Goal: Task Accomplishment & Management: Manage account settings

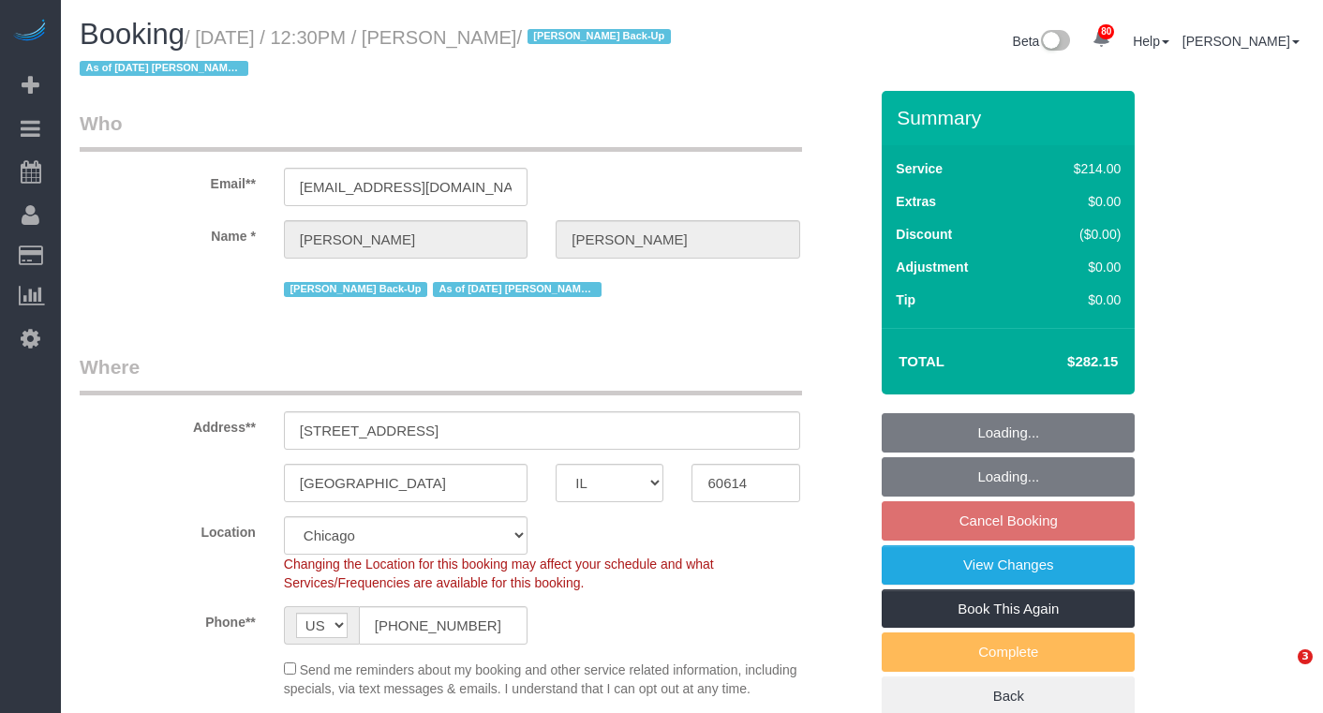
select select "IL"
select select "512"
select select "2"
select select "4"
select select "number:1"
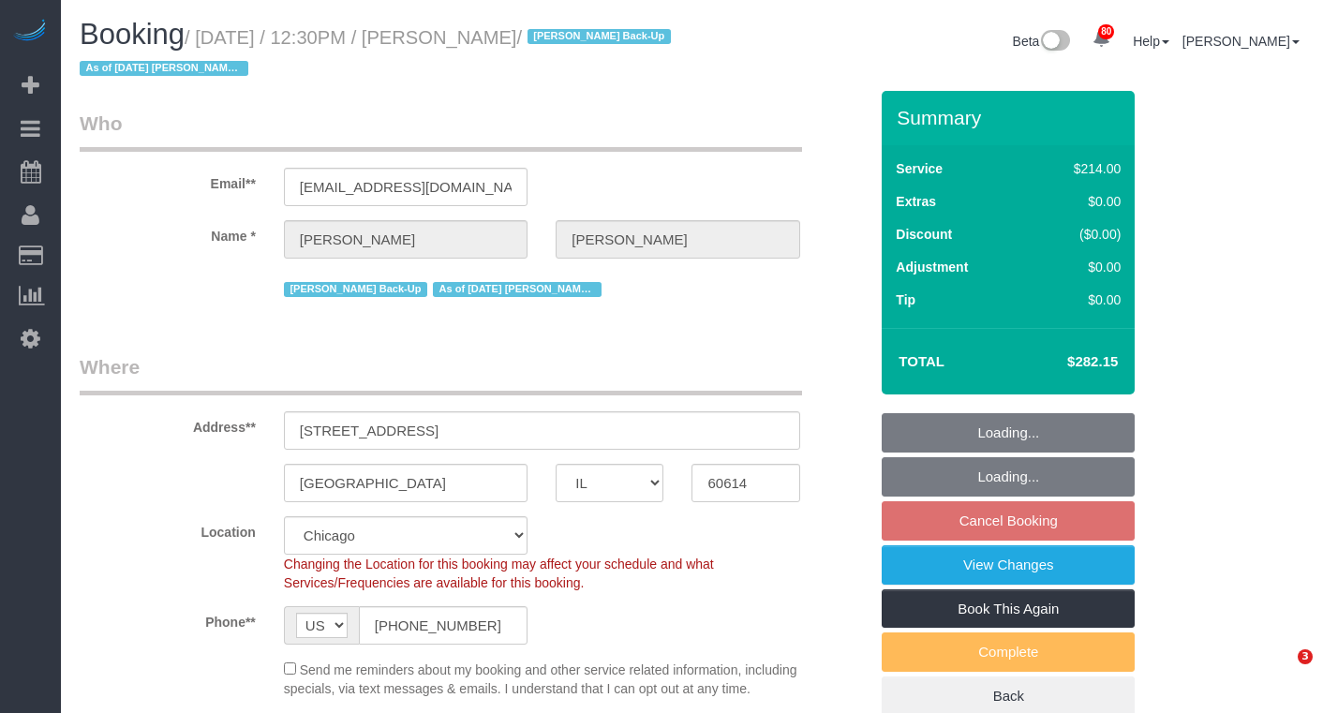
select select "number:58"
select select "number:139"
select select "number:106"
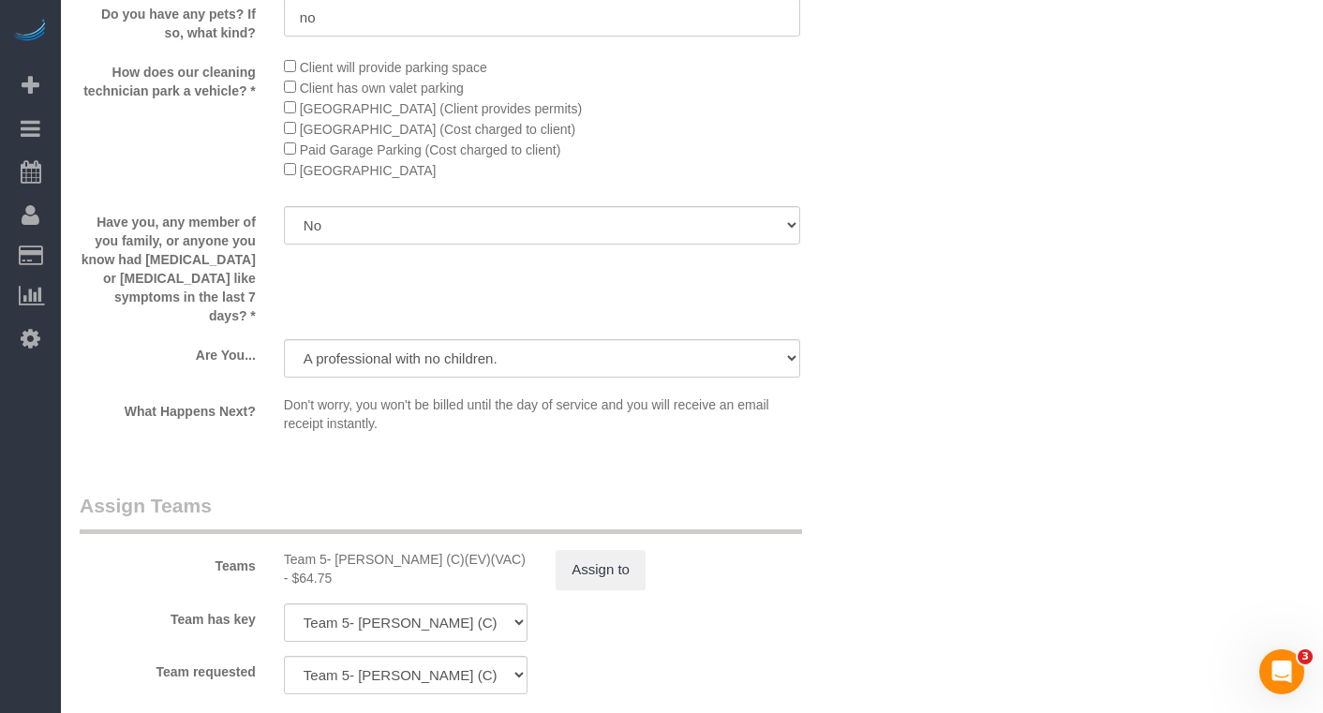
scroll to position [3185, 0]
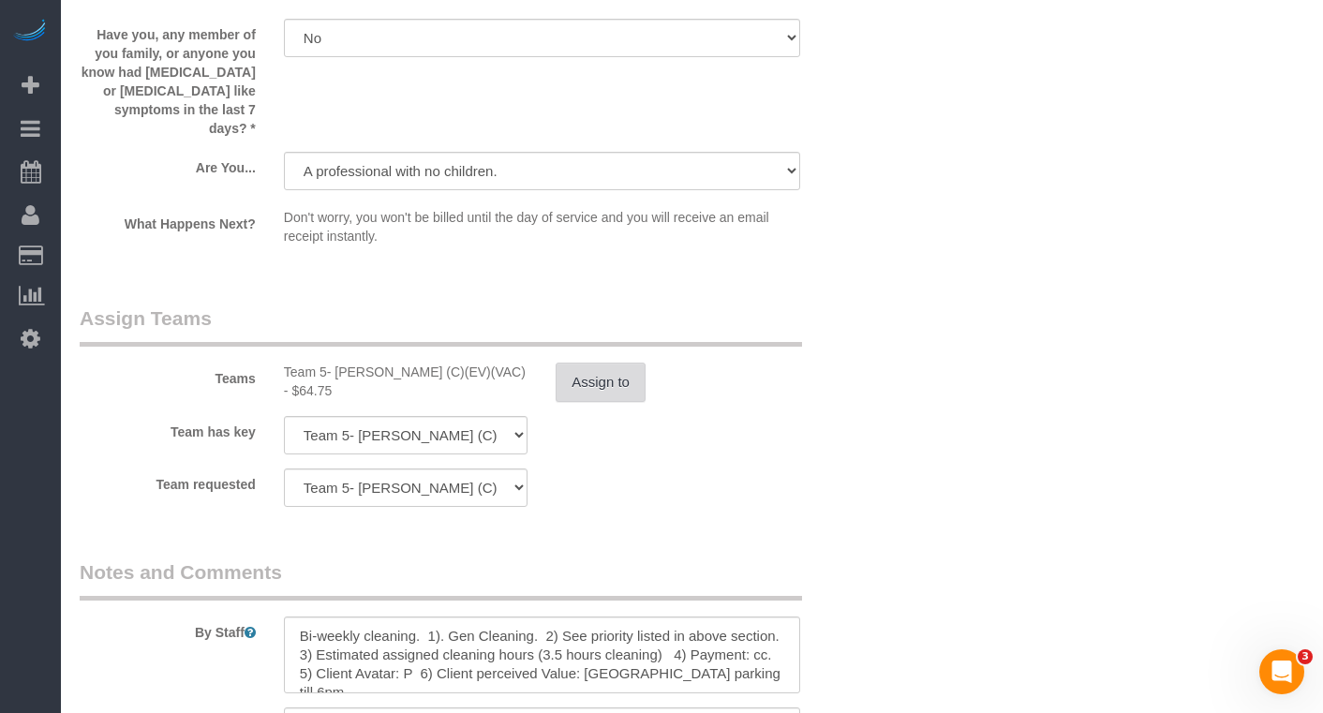
click at [593, 392] on button "Assign to" at bounding box center [600, 381] width 90 height 39
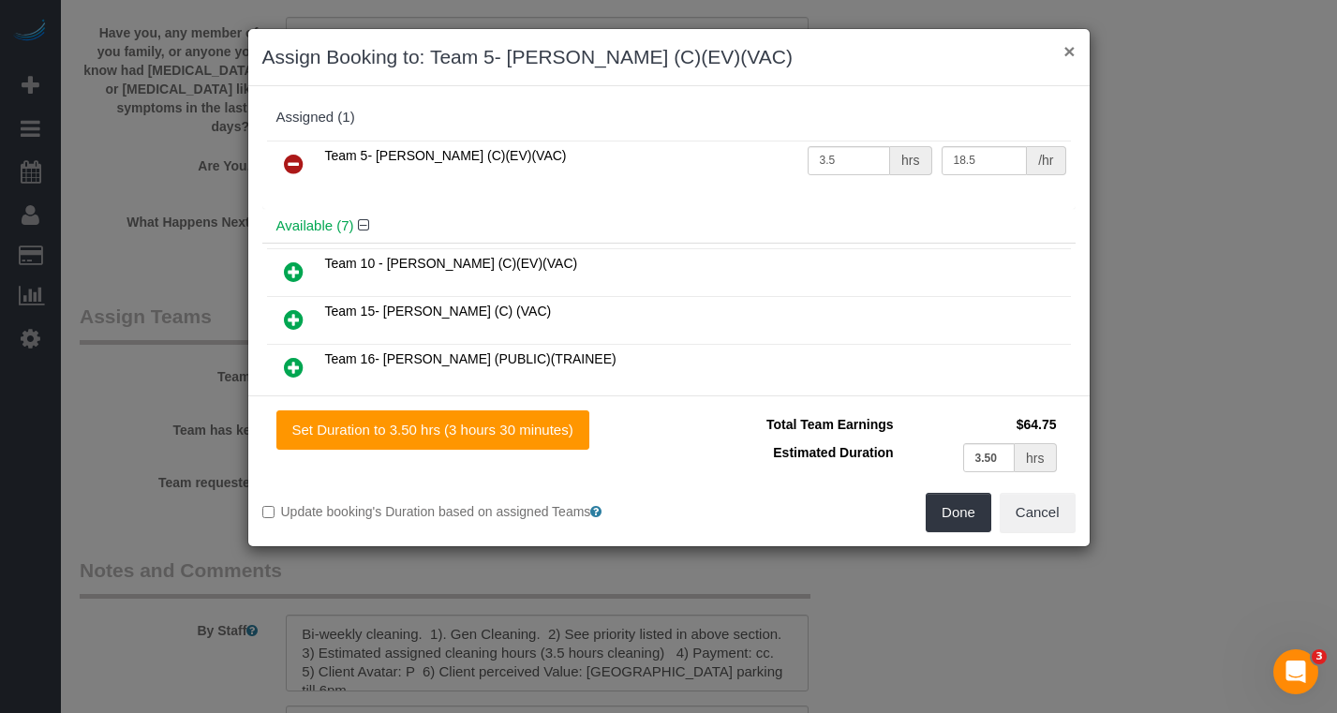
click at [1070, 51] on button "×" at bounding box center [1068, 51] width 11 height 20
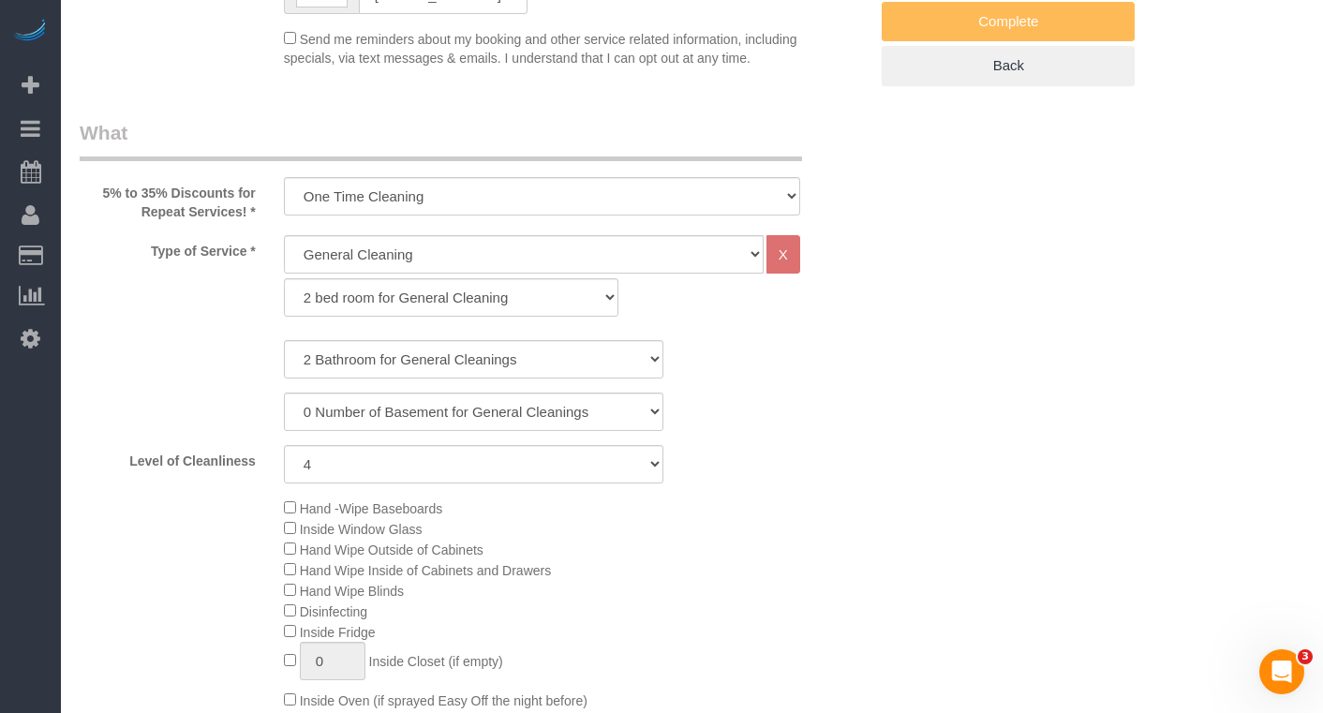
scroll to position [0, 0]
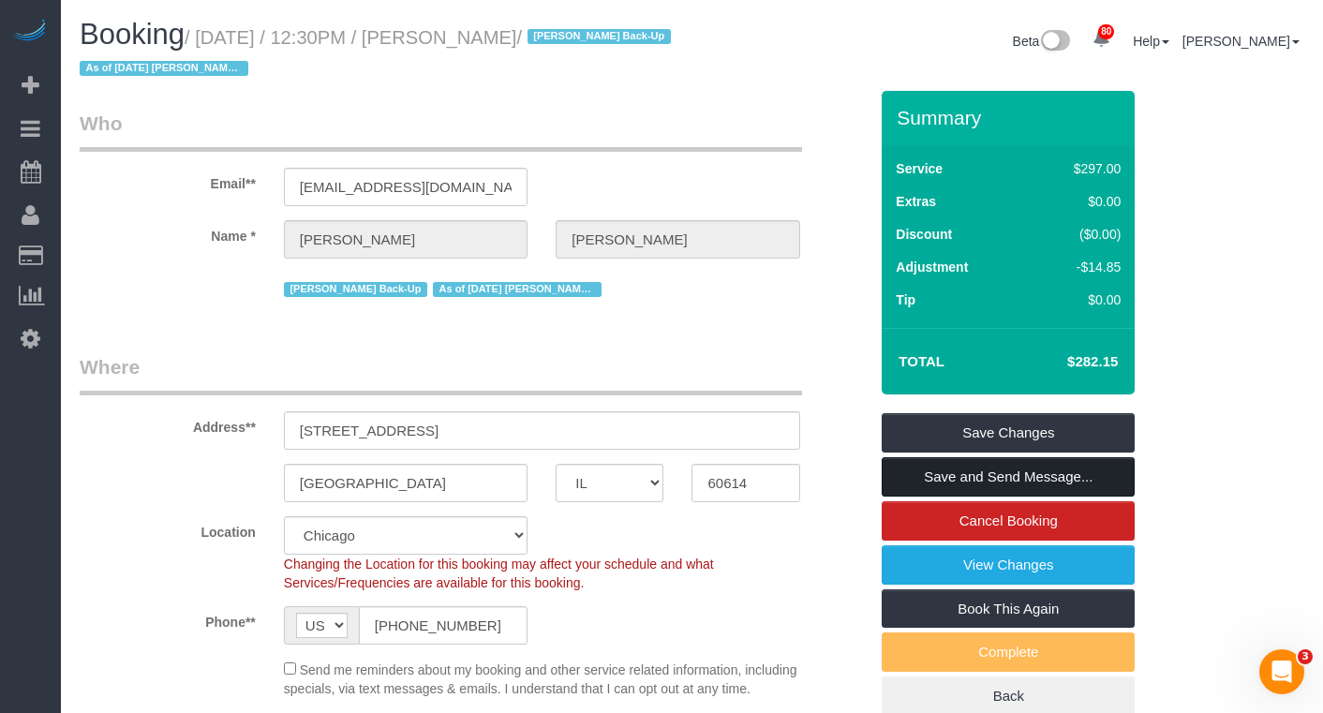
click at [1021, 467] on link "Save and Send Message..." at bounding box center [1007, 476] width 253 height 39
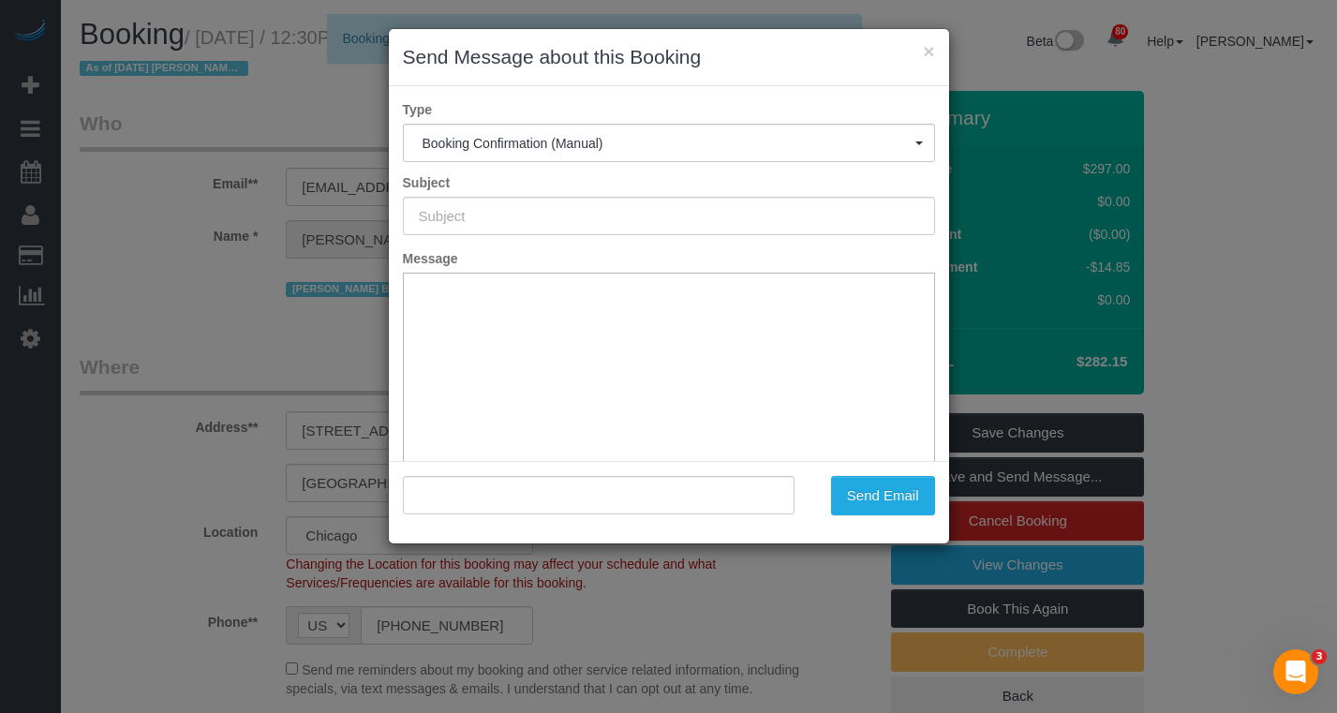
type input "Your Booking With Fresh Tech Maid, Confirmed!"
type input ""[PERSON_NAME]" <[EMAIL_ADDRESS][DOMAIN_NAME]>"
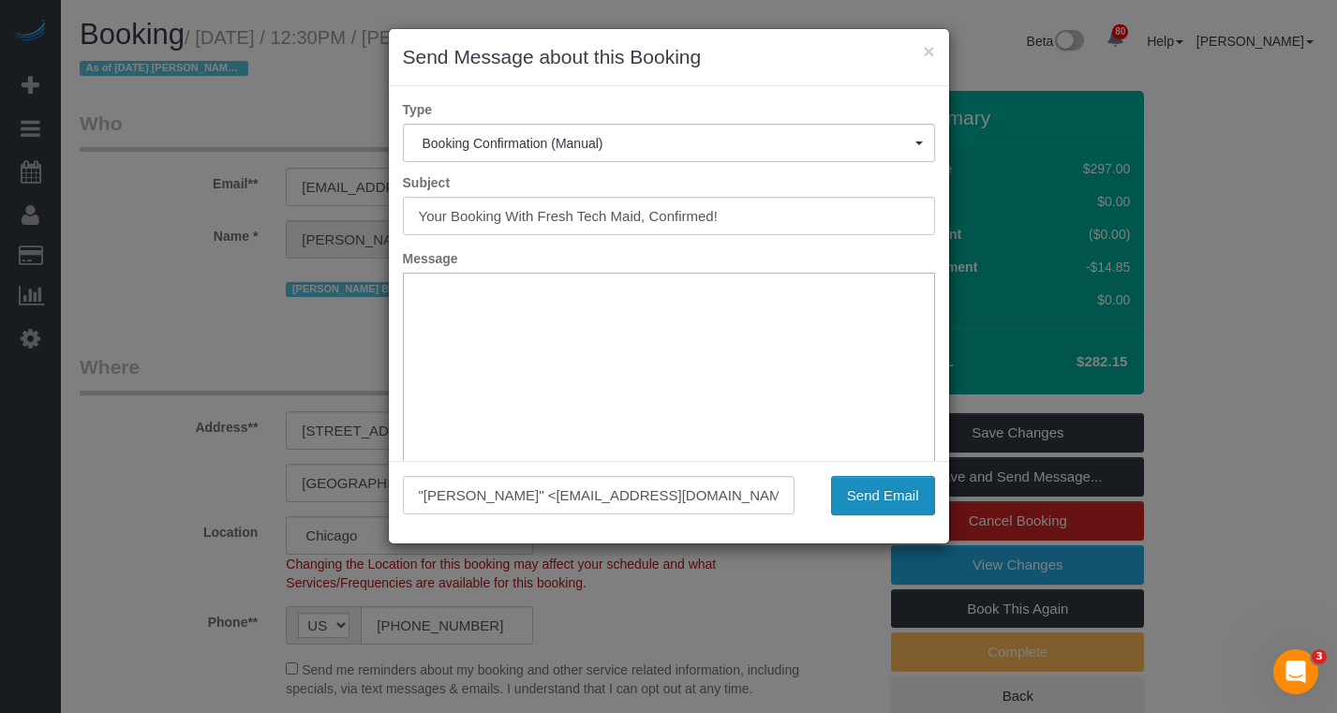
click at [891, 496] on button "Send Email" at bounding box center [883, 495] width 104 height 39
